Goal: Task Accomplishment & Management: Manage account settings

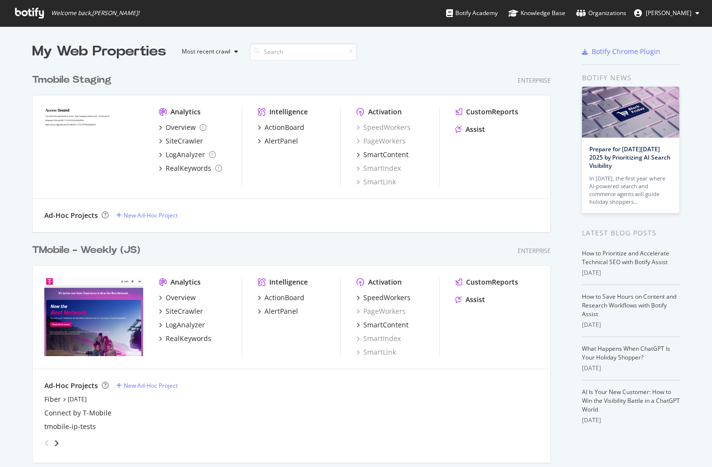
scroll to position [460, 697]
drag, startPoint x: 113, startPoint y: 250, endPoint x: 120, endPoint y: 248, distance: 7.1
click at [113, 250] on div "TMobile - Weekly (JS)" at bounding box center [86, 250] width 108 height 14
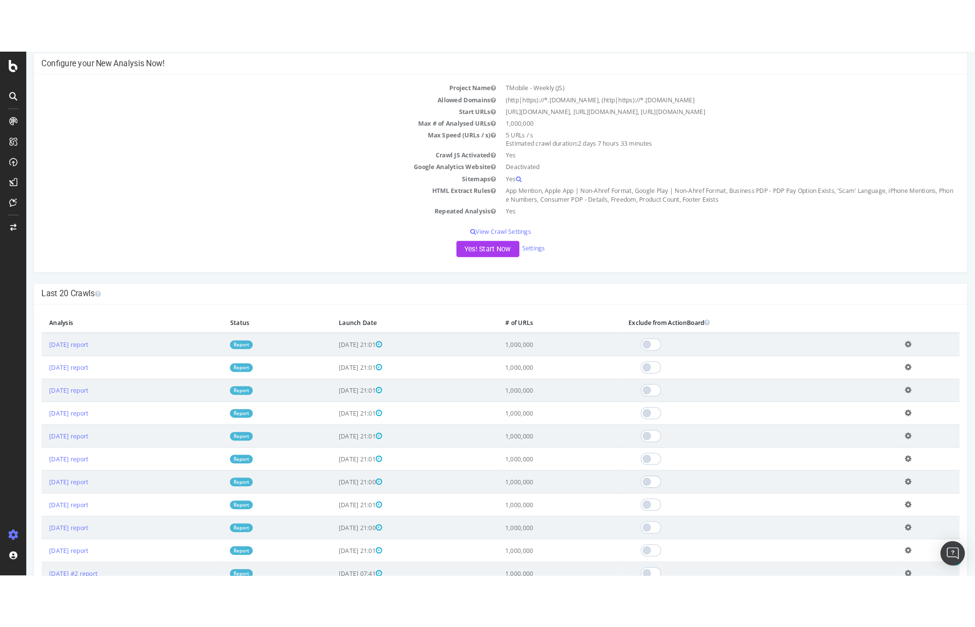
scroll to position [113, 0]
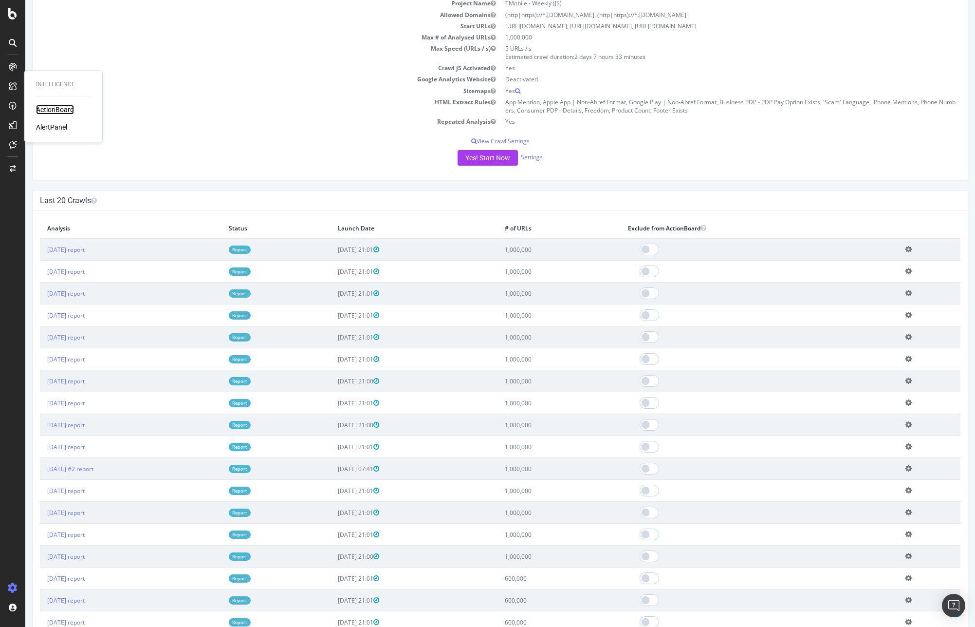
click at [55, 107] on div "ActionBoard" at bounding box center [55, 110] width 38 height 10
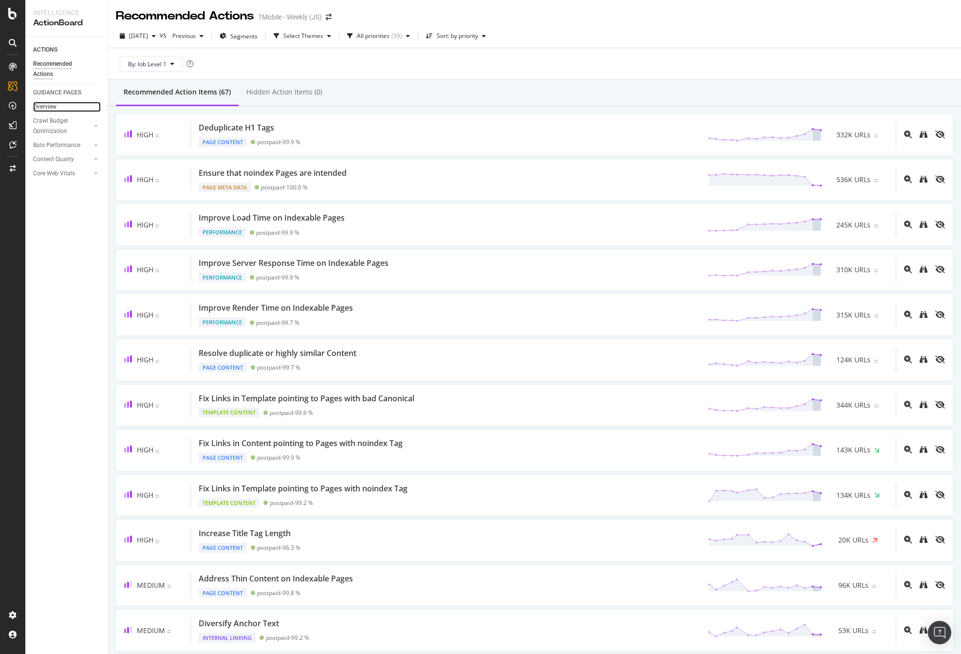
click at [58, 106] on link "Overview" at bounding box center [67, 107] width 68 height 10
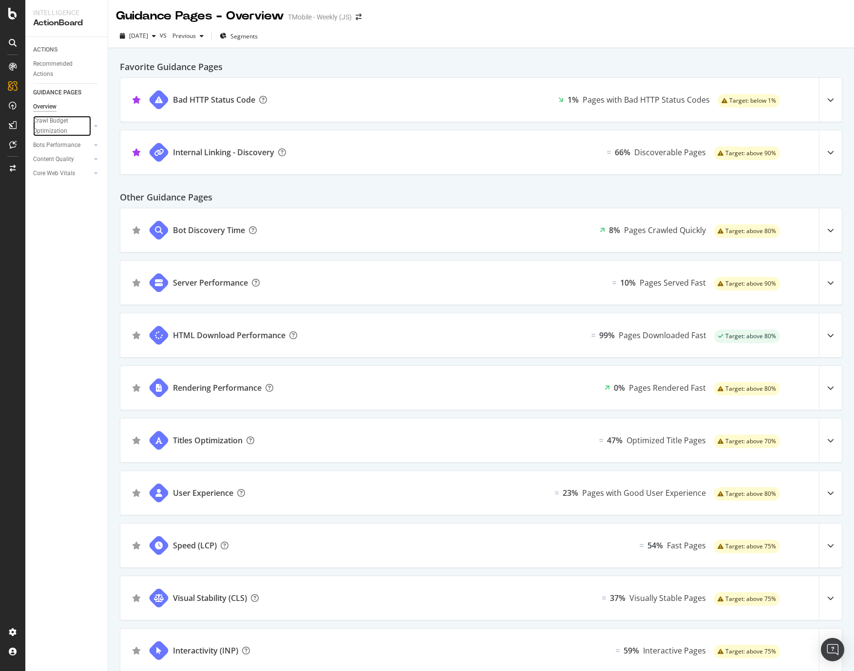
drag, startPoint x: 58, startPoint y: 123, endPoint x: 64, endPoint y: 151, distance: 28.8
click at [58, 123] on div "Crawl Budget Optimization" at bounding box center [58, 126] width 51 height 20
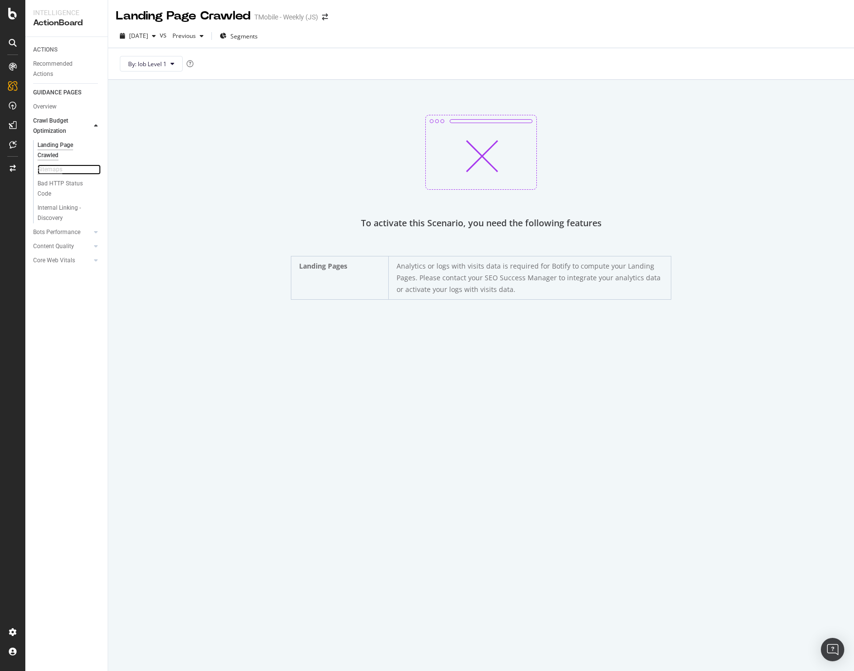
click at [58, 170] on div "Sitemaps" at bounding box center [49, 170] width 25 height 10
click at [53, 67] on div "Recommended Actions" at bounding box center [62, 69] width 58 height 20
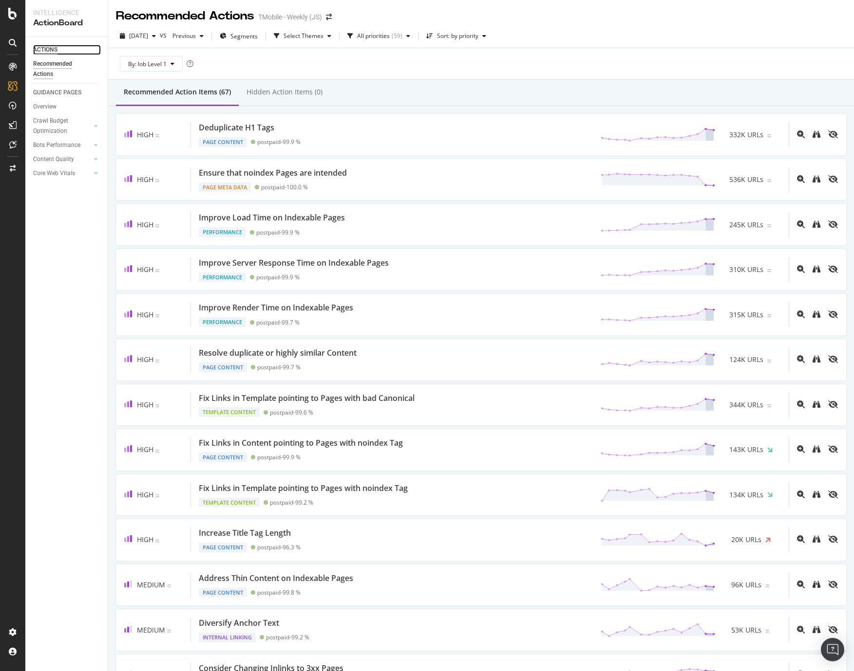
click at [46, 50] on div "ACTIONS" at bounding box center [45, 50] width 24 height 10
click at [63, 120] on div "Crawl Budget Optimization" at bounding box center [58, 126] width 51 height 20
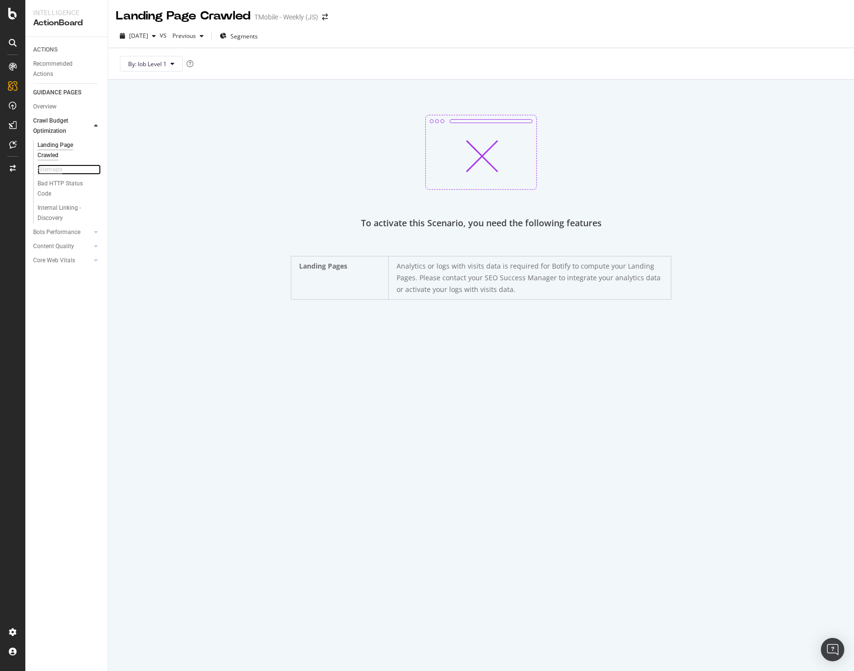
click at [57, 169] on div "Sitemaps" at bounding box center [49, 170] width 25 height 10
click at [53, 148] on div "Landing Page Crawled" at bounding box center [64, 150] width 55 height 20
click at [259, 190] on div "To activate this Scenario, you need the following features Landing Pages Analyt…" at bounding box center [481, 207] width 722 height 185
click at [11, 46] on icon at bounding box center [13, 43] width 8 height 8
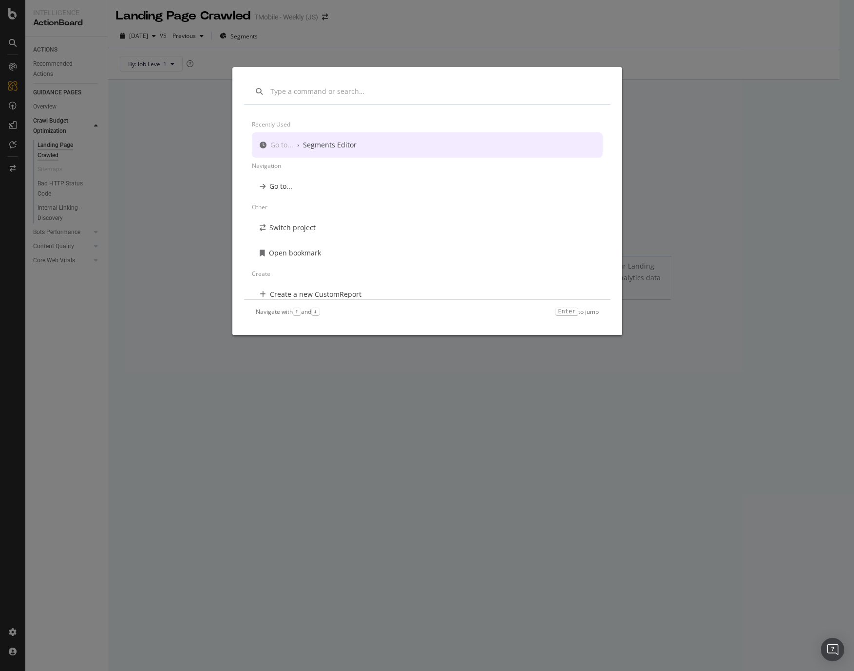
click at [13, 17] on div "Recently used Go to... › Segments Editor Navigation Go to... Other Switch proje…" at bounding box center [427, 335] width 854 height 671
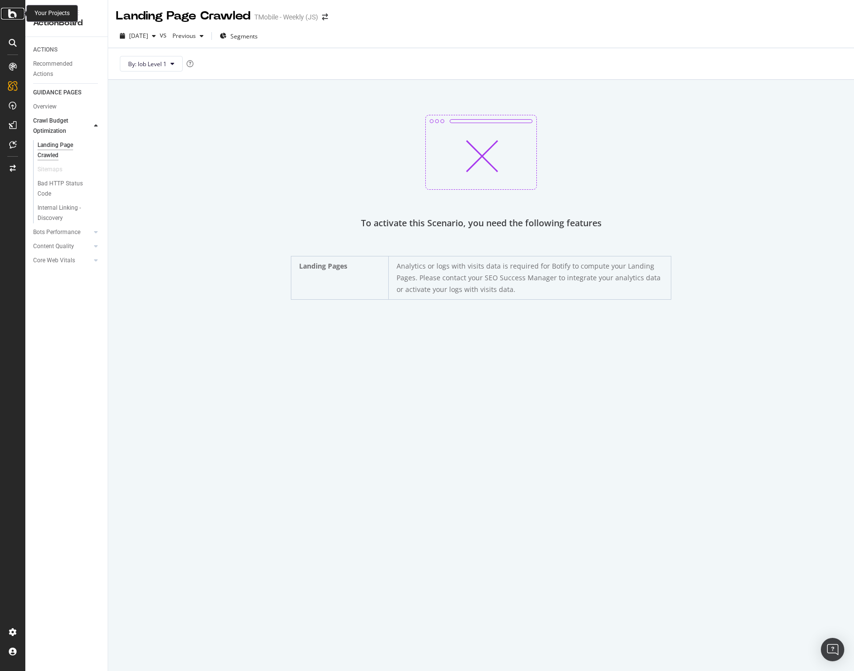
click at [12, 15] on icon at bounding box center [12, 14] width 9 height 12
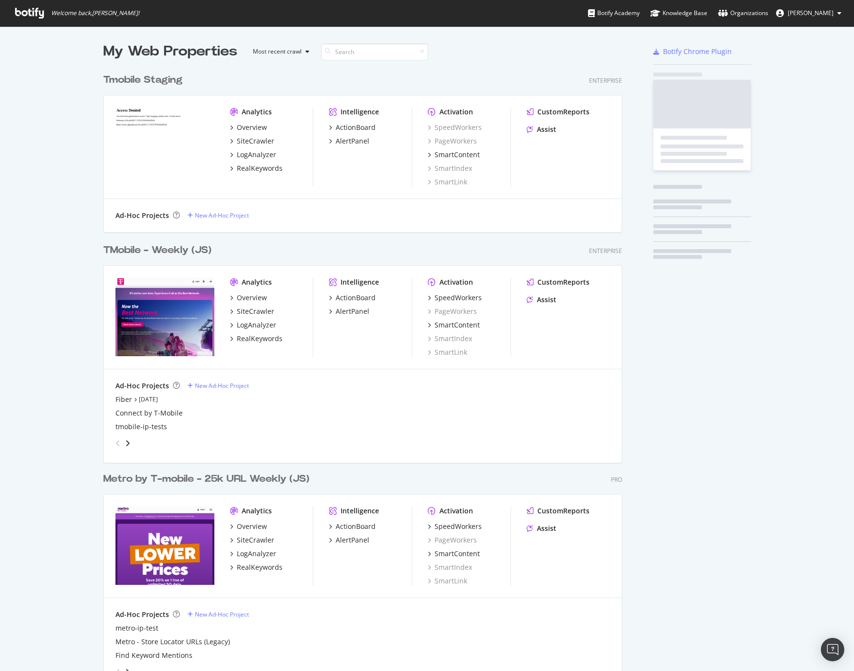
scroll to position [664, 839]
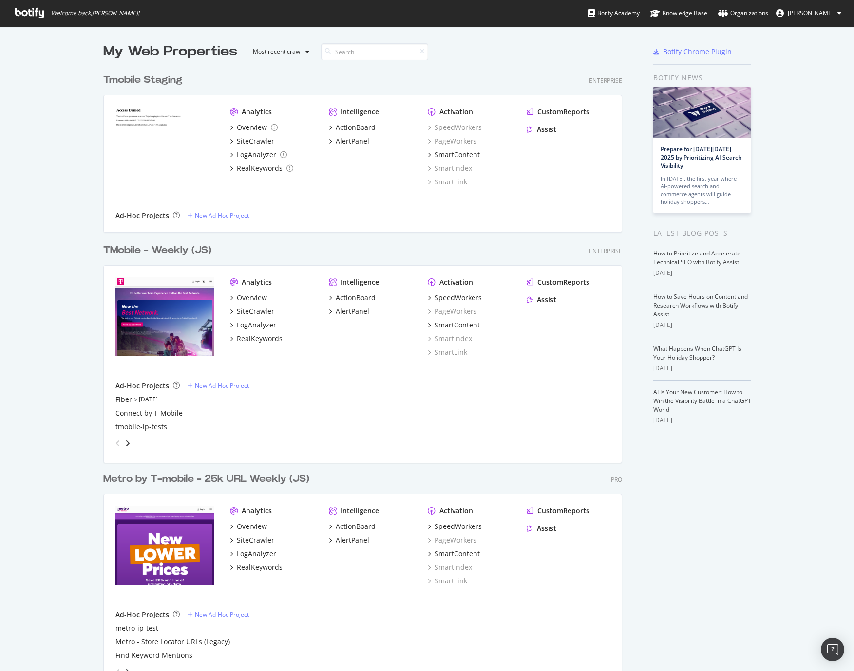
click at [181, 249] on div "TMobile - Weekly (JS)" at bounding box center [157, 250] width 108 height 14
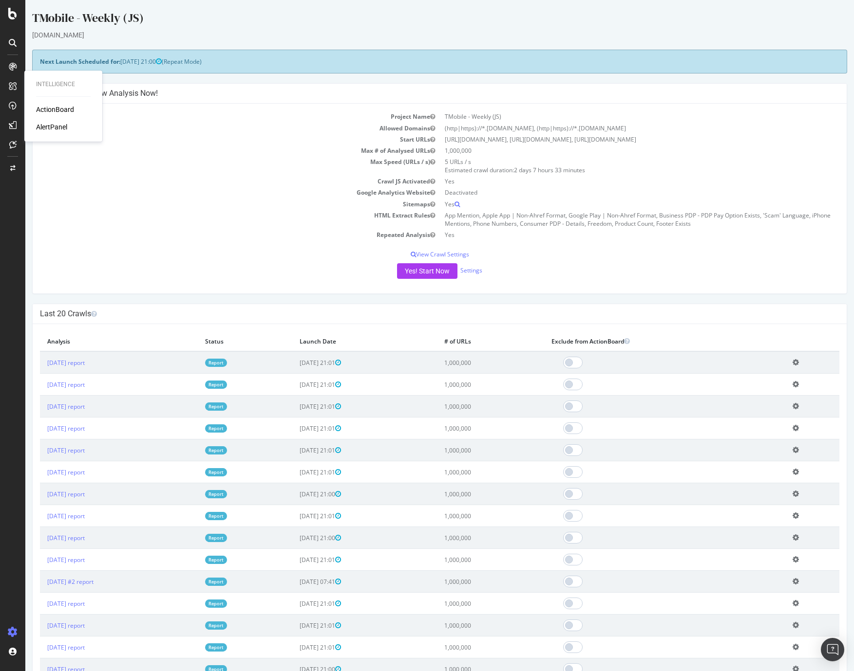
click at [55, 128] on div "AlertPanel" at bounding box center [51, 127] width 31 height 10
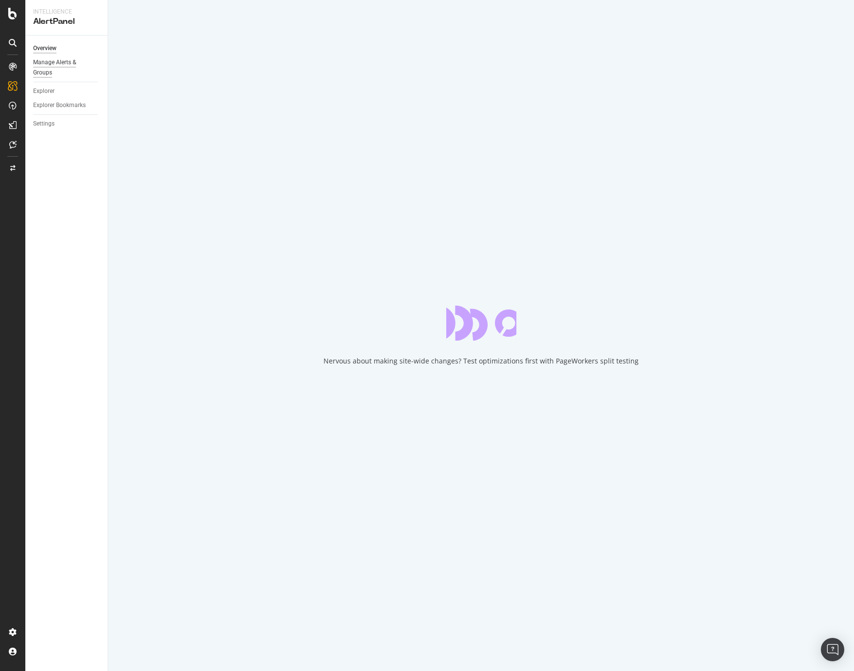
click at [51, 62] on div "Manage Alerts & Groups" at bounding box center [62, 67] width 58 height 20
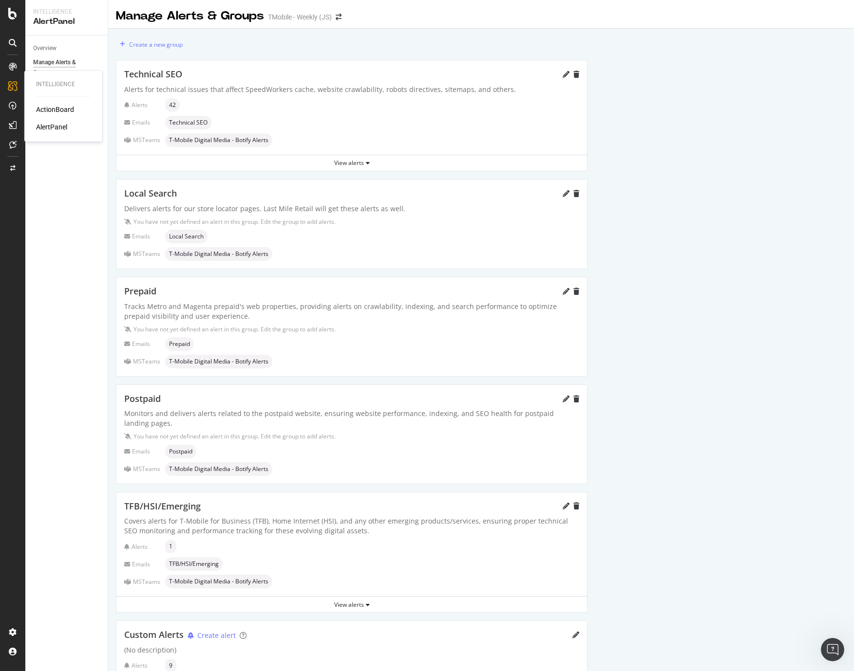
click at [46, 107] on div "ActionBoard" at bounding box center [55, 110] width 38 height 10
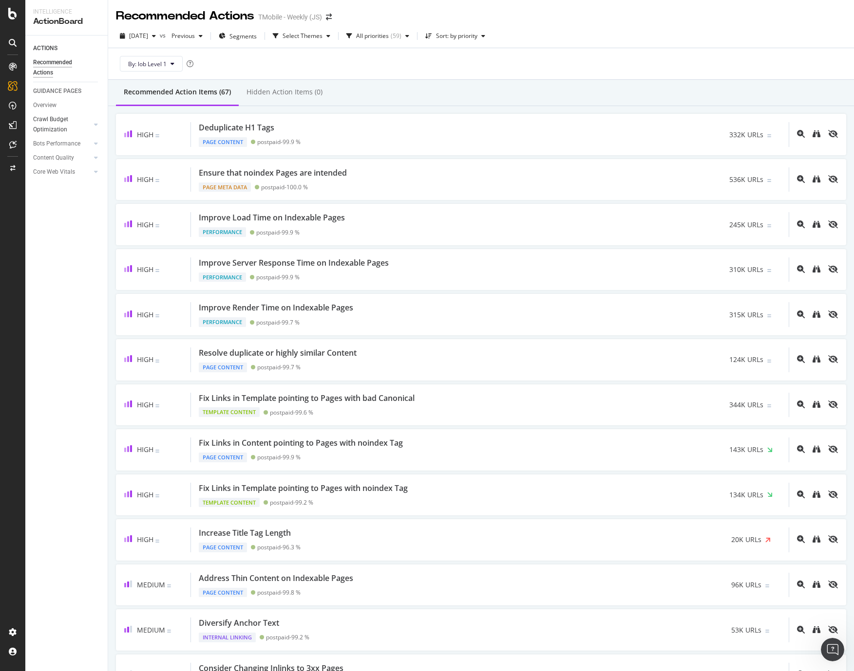
click at [87, 122] on div at bounding box center [87, 125] width 7 height 10
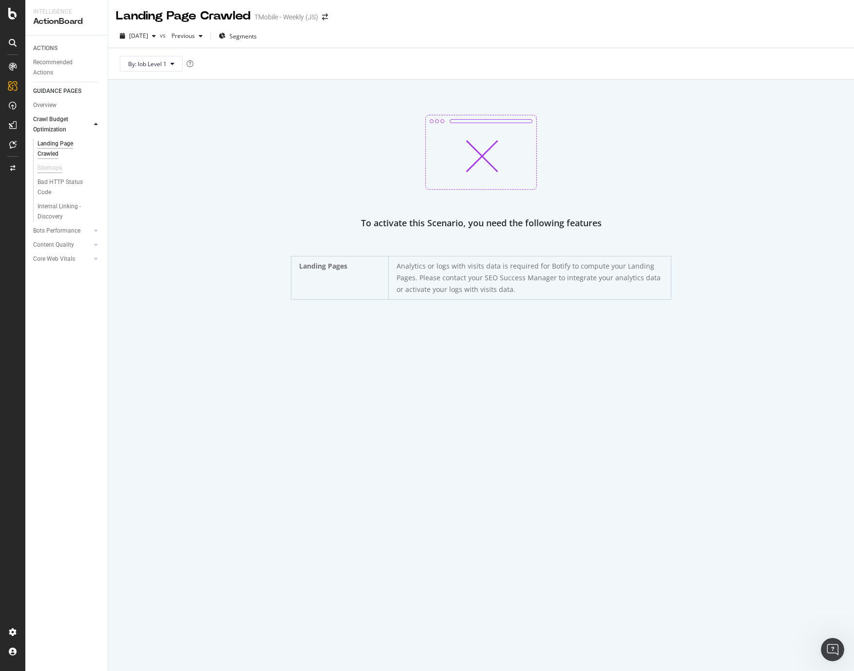
click at [57, 166] on div "Sitemaps" at bounding box center [49, 168] width 25 height 10
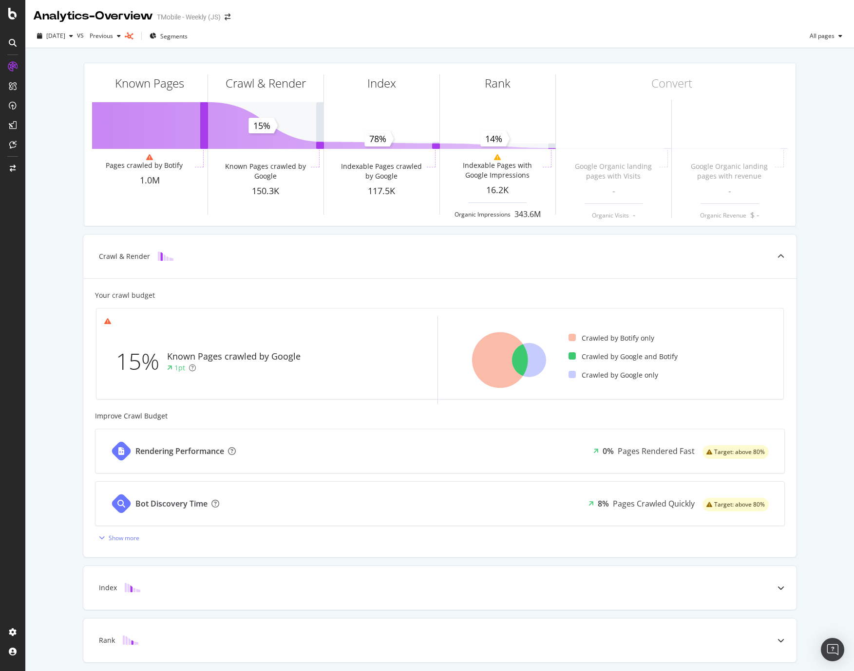
click at [275, 232] on div "Known Pages Pages crawled by Botify 1.0M Crawl & Render Known Pages crawled by …" at bounding box center [440, 144] width 724 height 179
click at [15, 635] on icon at bounding box center [13, 633] width 10 height 10
click at [53, 589] on div "Project settings" at bounding box center [50, 589] width 41 height 8
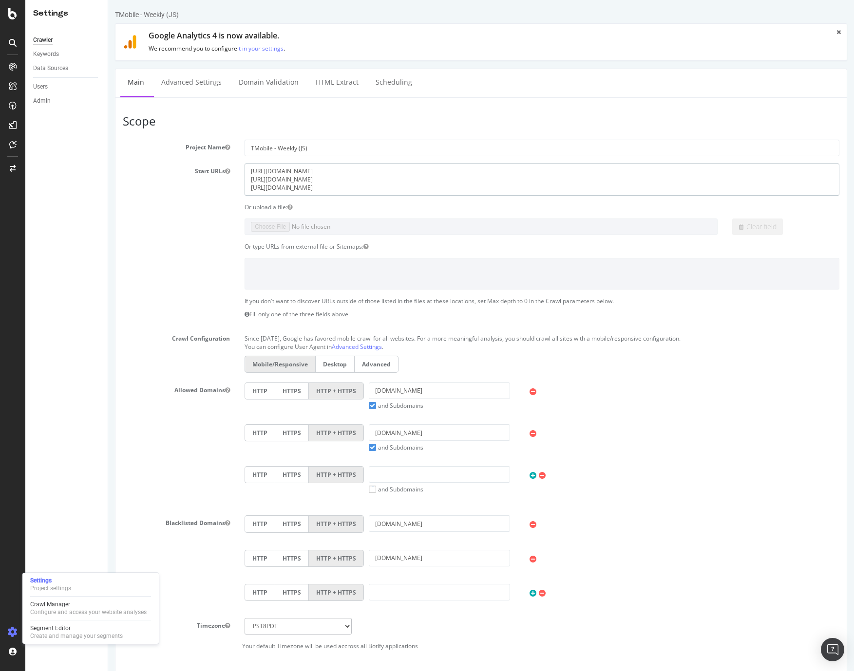
click at [354, 179] on textarea "https://www.t-mobile.com/ https://www.t-mobile.com/stores https://es.t-mobile.c…" at bounding box center [541, 180] width 594 height 32
click at [59, 148] on div "CustomReports" at bounding box center [60, 149] width 48 height 10
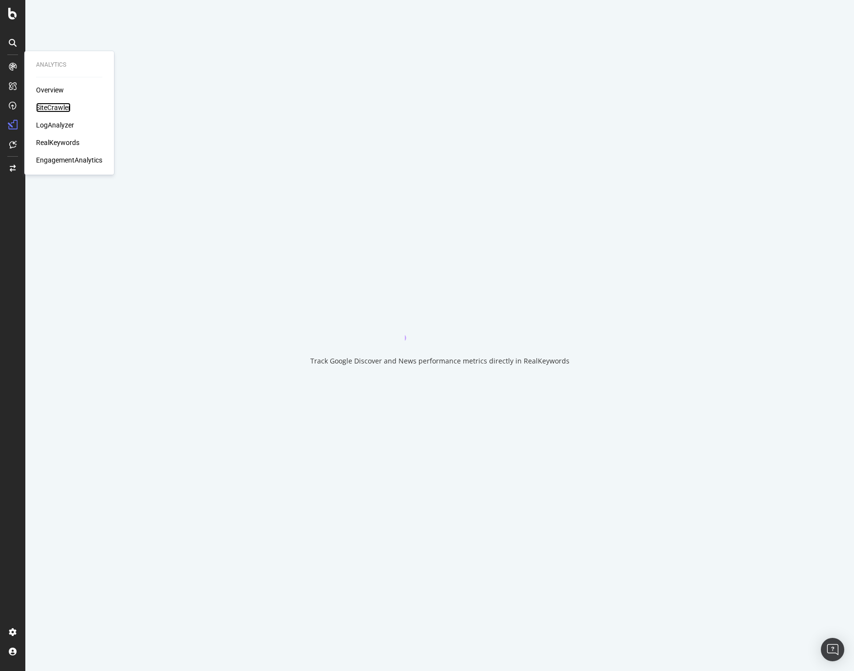
click at [56, 106] on div "SiteCrawler" at bounding box center [53, 108] width 35 height 10
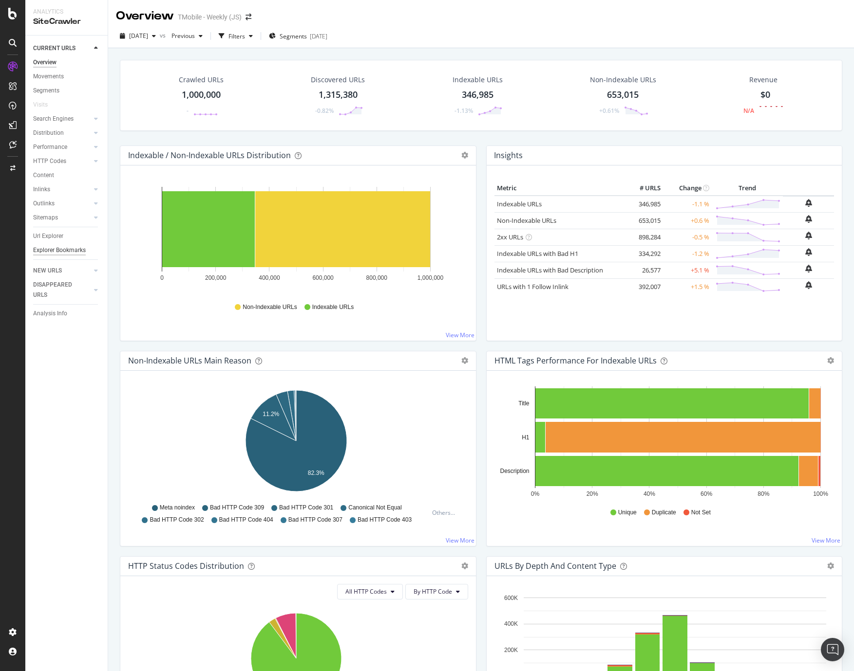
click at [64, 253] on div "Explorer Bookmarks" at bounding box center [59, 250] width 53 height 10
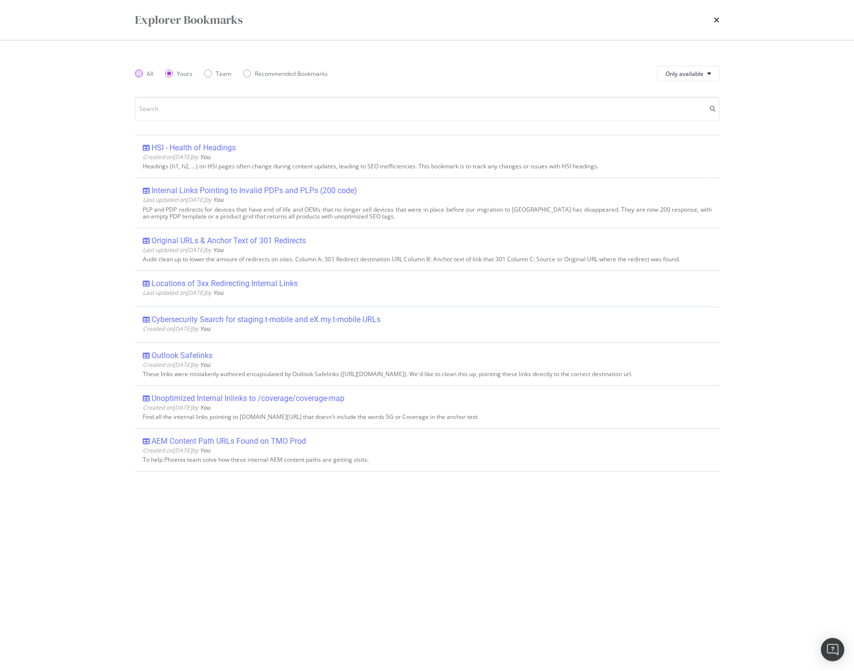
click at [147, 72] on div "All" at bounding box center [150, 74] width 7 height 8
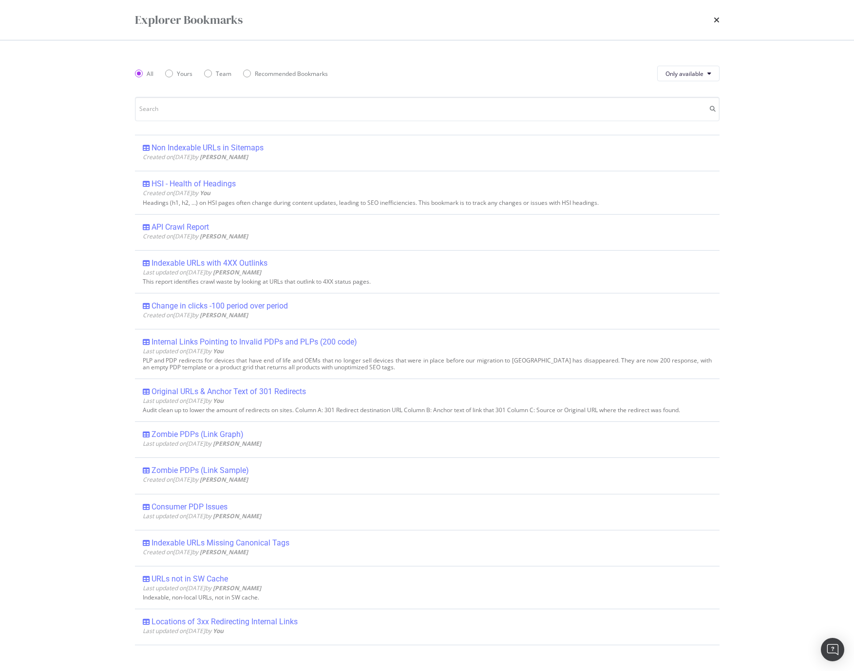
drag, startPoint x: 236, startPoint y: 148, endPoint x: 218, endPoint y: 147, distance: 18.0
click at [204, 148] on div "Non Indexable URLs in Sitemaps" at bounding box center [207, 148] width 112 height 10
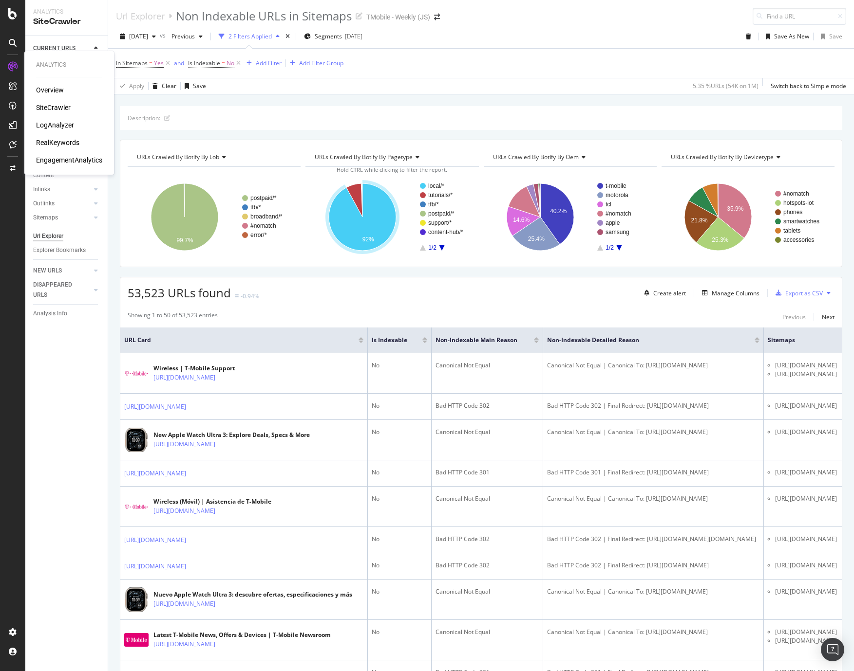
click at [47, 105] on div "SiteCrawler" at bounding box center [53, 108] width 35 height 10
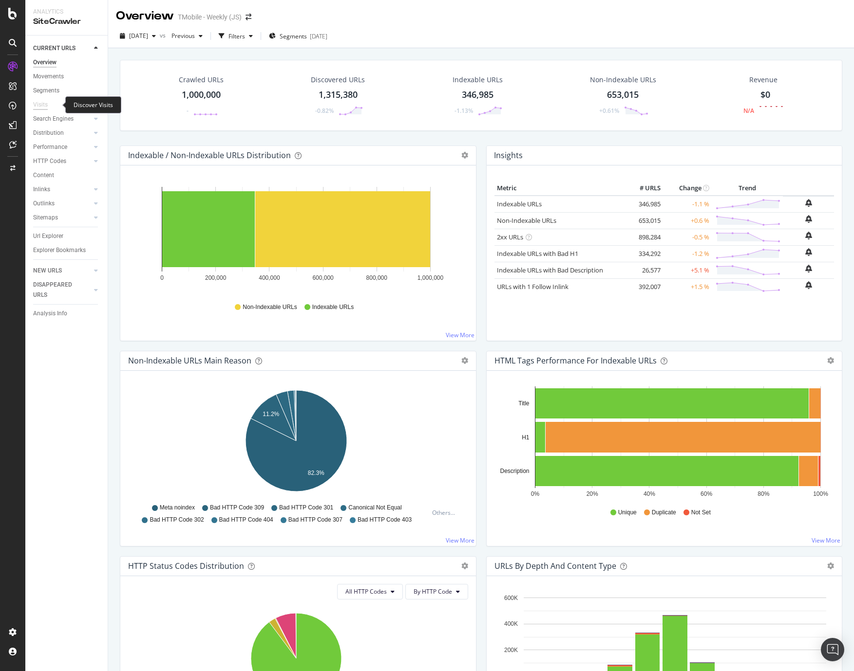
click at [40, 105] on div "Visits" at bounding box center [40, 105] width 15 height 10
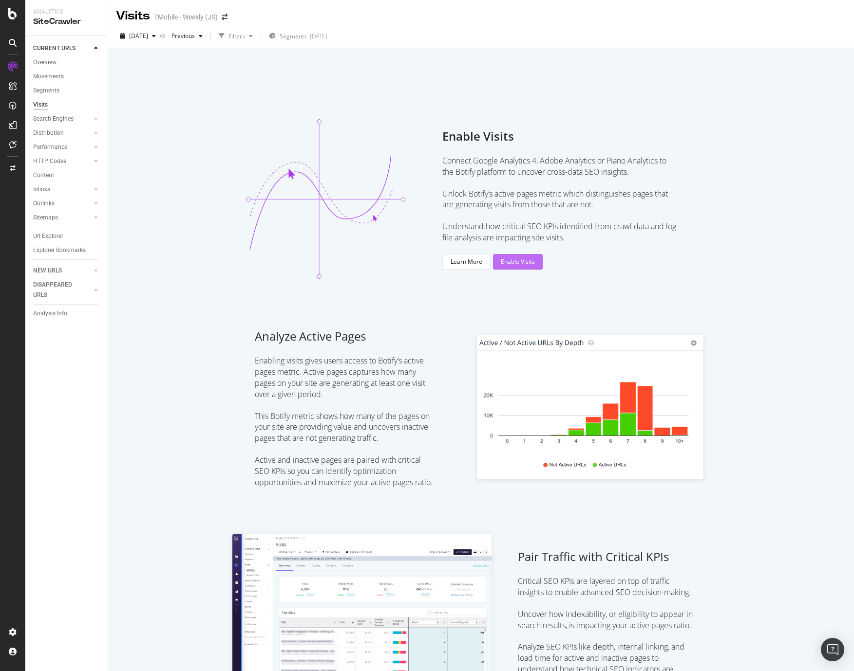
click at [520, 261] on div "Enable Visits" at bounding box center [518, 262] width 34 height 8
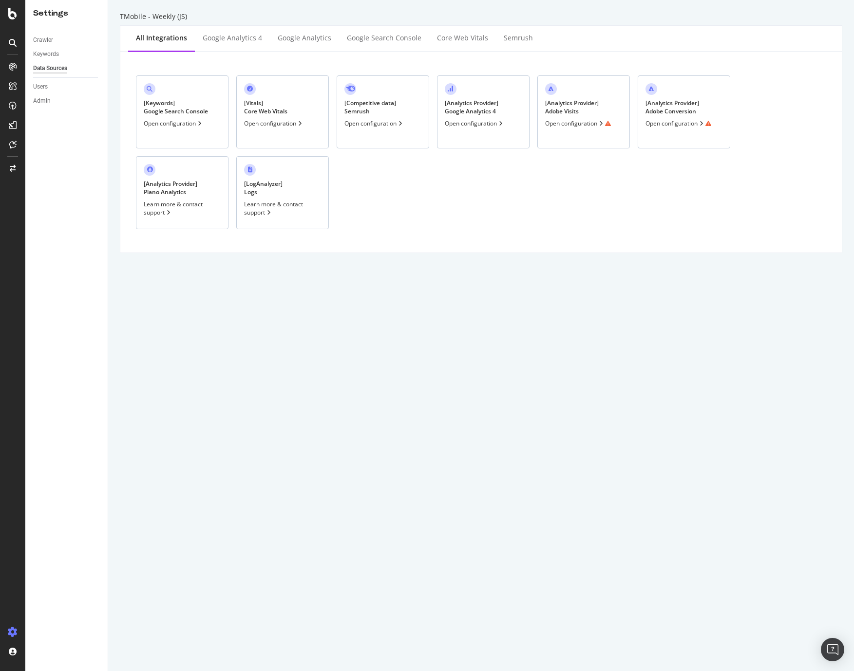
click at [595, 121] on div "Open configuration" at bounding box center [578, 123] width 66 height 8
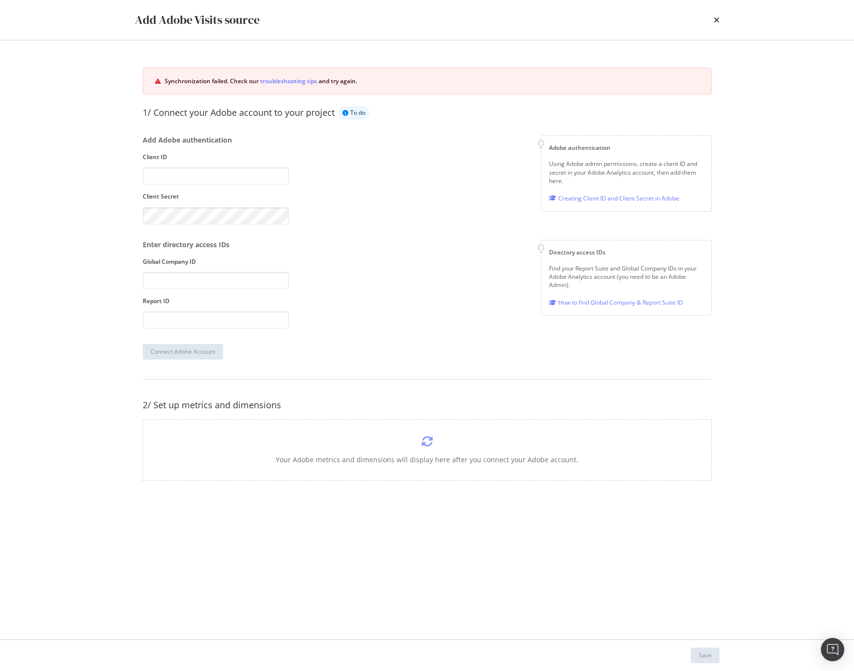
click at [428, 440] on icon "modal" at bounding box center [427, 442] width 12 height 12
click at [226, 176] on input "modal" at bounding box center [216, 175] width 146 height 17
click at [182, 177] on input "modal" at bounding box center [216, 175] width 146 height 17
paste input "2528f7991d0f40a1b72f487dc6887f4f"
click at [169, 172] on input "2528f7991d0f40a1b72f487dc6887f4f" at bounding box center [216, 175] width 146 height 17
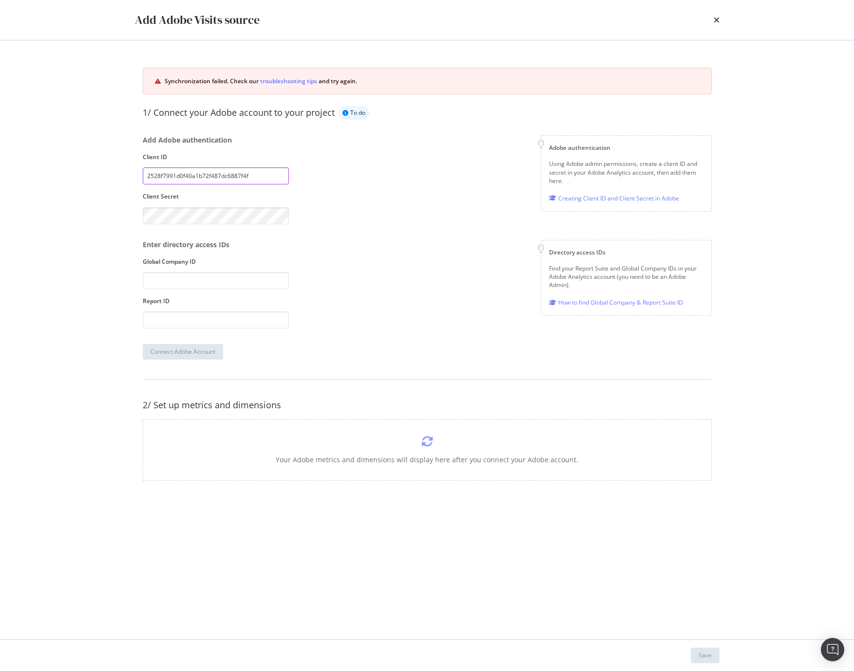
type input "2528f7991d0f40a1b72f487dc6887f4f"
click at [387, 201] on div "Add Adobe authentication Client ID 2528f7991d0f40a1b72f487dc6887f4f Client Secr…" at bounding box center [427, 179] width 569 height 89
click at [359, 210] on div "Add Adobe authentication Client ID 2528f7991d0f40a1b72f487dc6887f4f Client Secr…" at bounding box center [427, 179] width 569 height 89
click at [218, 275] on input "modal" at bounding box center [216, 280] width 146 height 17
click at [621, 304] on div "How to find Global Company & Report Suite ID" at bounding box center [616, 302] width 134 height 10
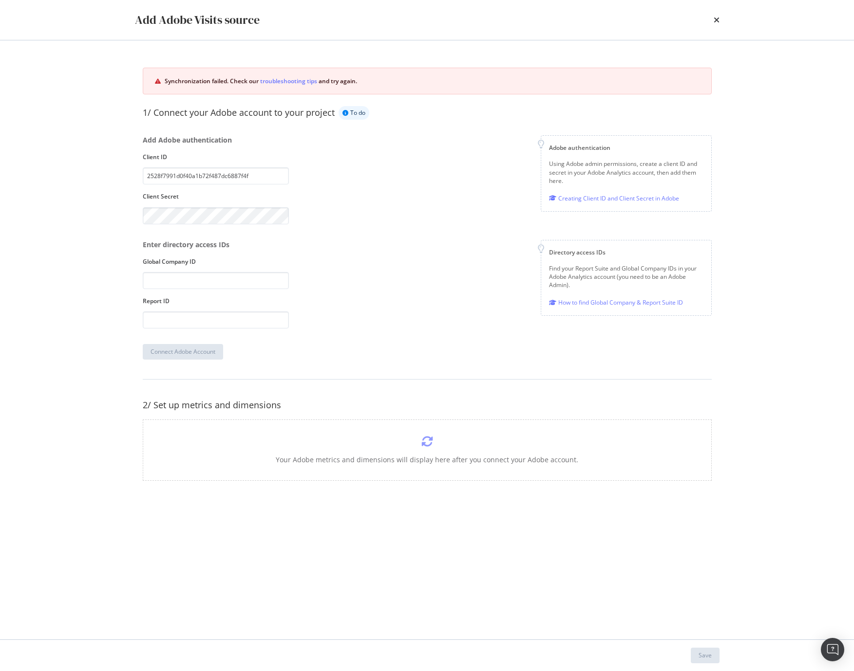
click at [350, 209] on div "Add Adobe authentication Client ID 2528f7991d0f40a1b72f487dc6887f4f Client Secr…" at bounding box center [427, 179] width 569 height 89
click at [207, 280] on input "modal" at bounding box center [216, 280] width 146 height 17
click at [334, 339] on div "1/ Connect your Adobe account to your project To do Add Adobe authentication Cl…" at bounding box center [427, 233] width 569 height 254
click at [71, 320] on div "Add Adobe Visits source Synchronization failed. Check our troubleshooting tips …" at bounding box center [427, 335] width 854 height 671
click at [72, 222] on div "Add Adobe Visits source Synchronization failed. Check our troubleshooting tips …" at bounding box center [427, 335] width 854 height 671
